Goal: Task Accomplishment & Management: Manage account settings

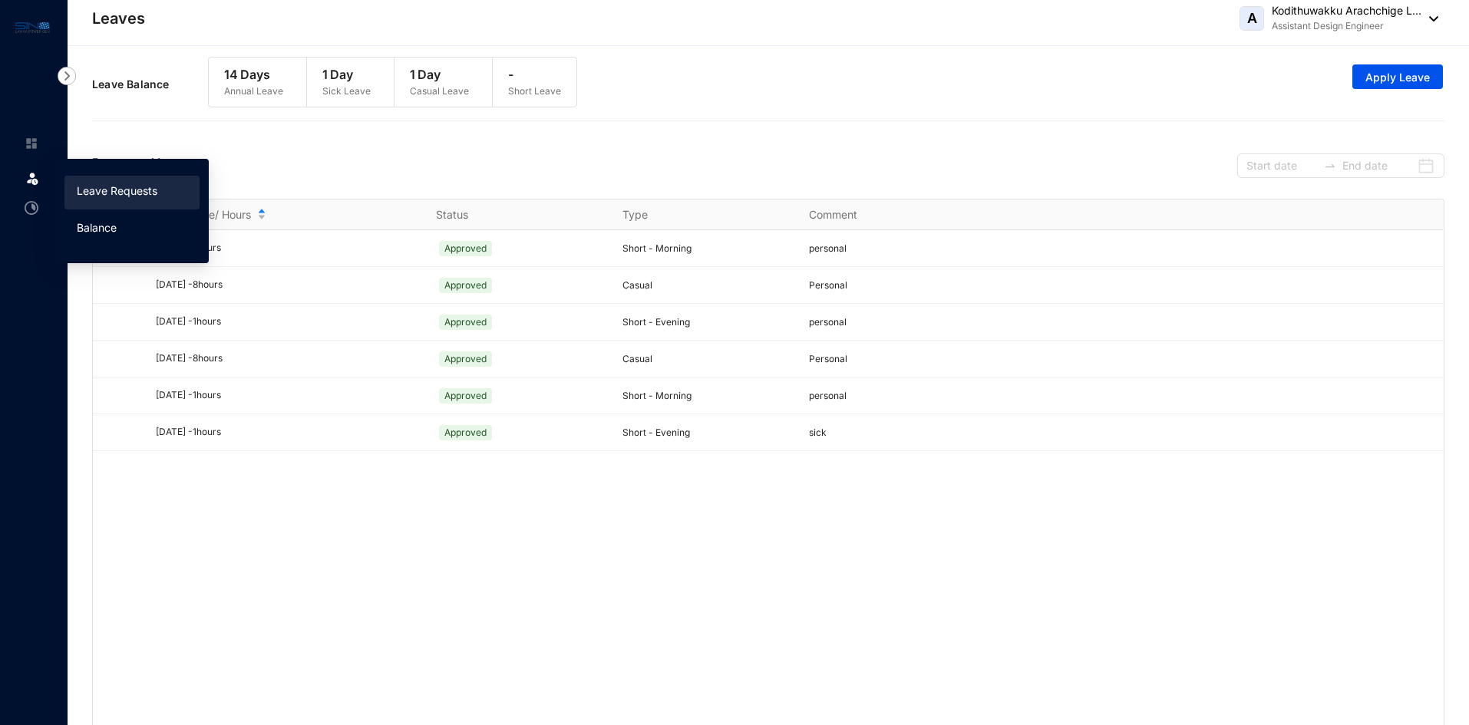
click at [104, 228] on link "Balance" at bounding box center [97, 227] width 40 height 13
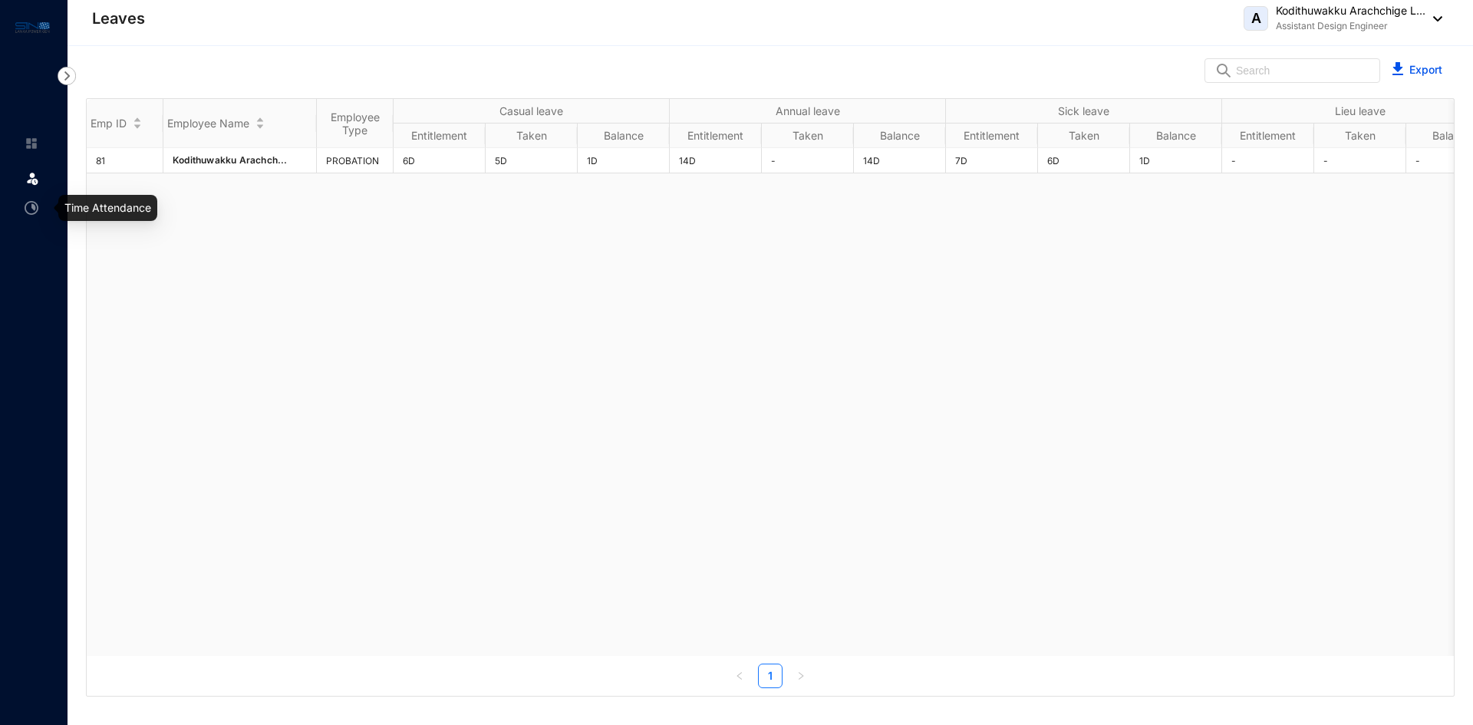
click at [34, 209] on img at bounding box center [32, 208] width 14 height 14
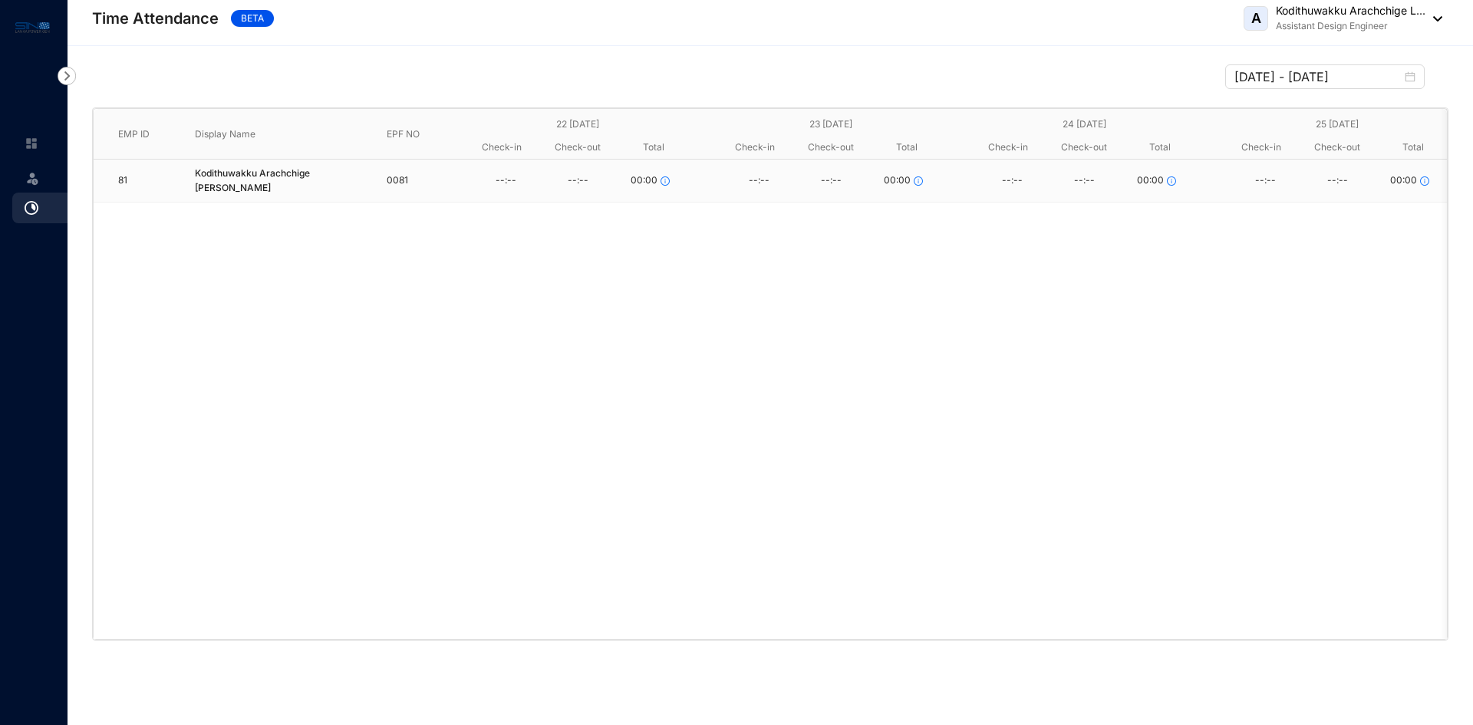
click at [26, 174] on img at bounding box center [32, 177] width 15 height 15
click at [35, 145] on img at bounding box center [32, 144] width 14 height 14
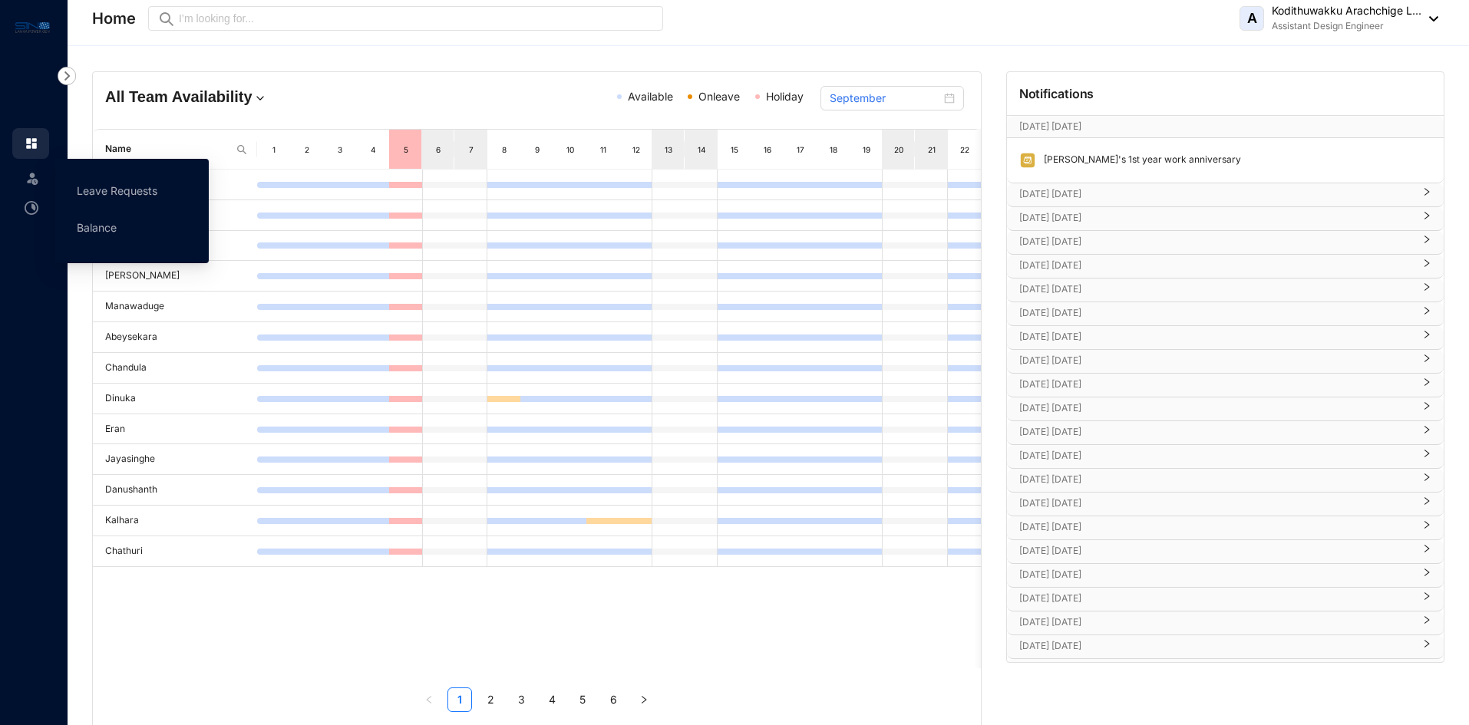
click at [35, 177] on img at bounding box center [32, 177] width 15 height 15
click at [130, 191] on link "Leave Requests" at bounding box center [117, 190] width 81 height 13
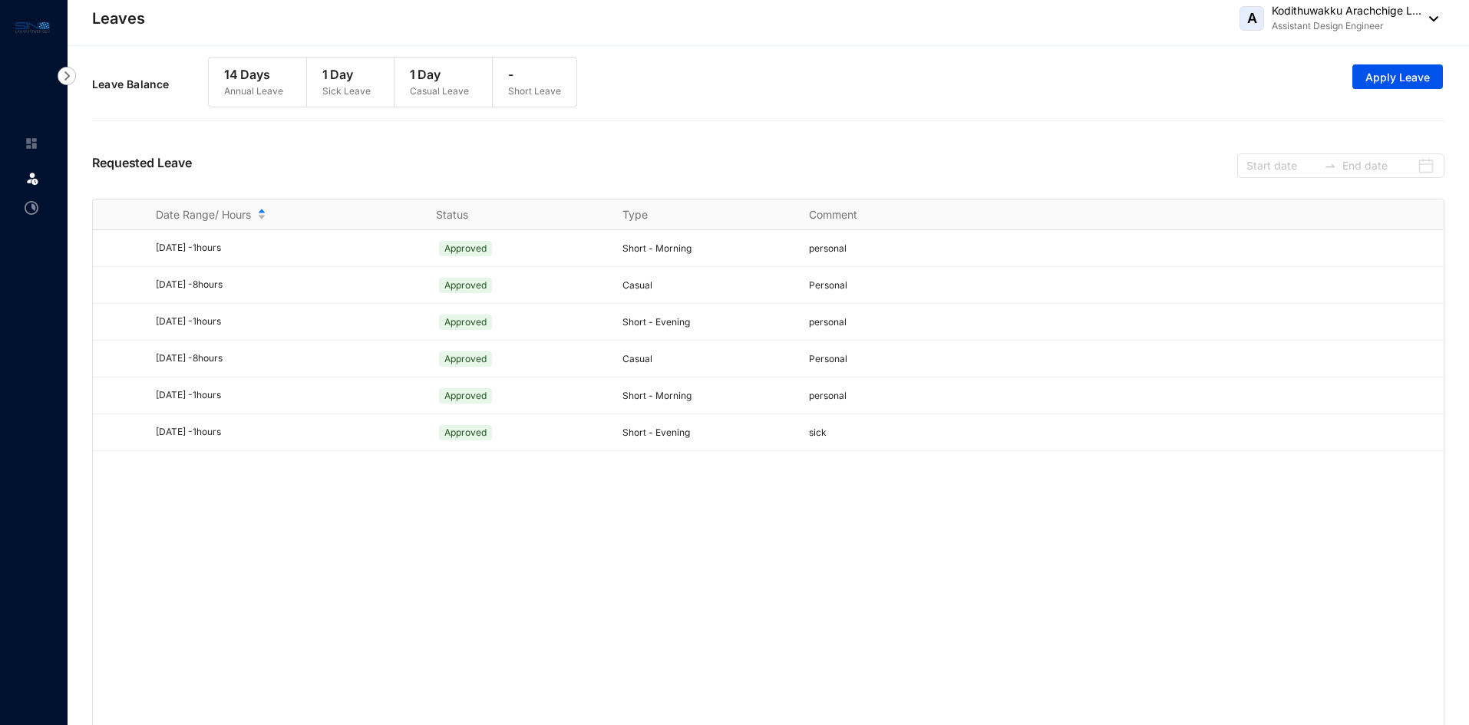
click at [418, 83] on p "1 Day" at bounding box center [439, 74] width 59 height 18
